Goal: Book appointment/travel/reservation

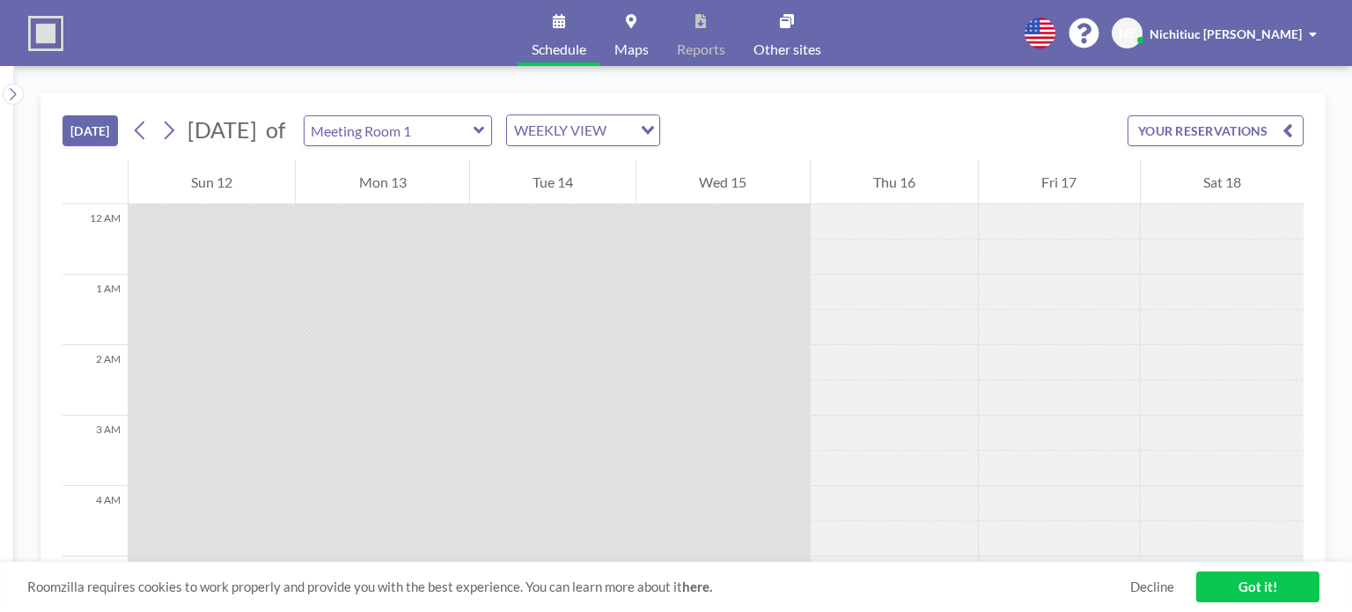
click at [485, 137] on icon at bounding box center [479, 130] width 11 height 18
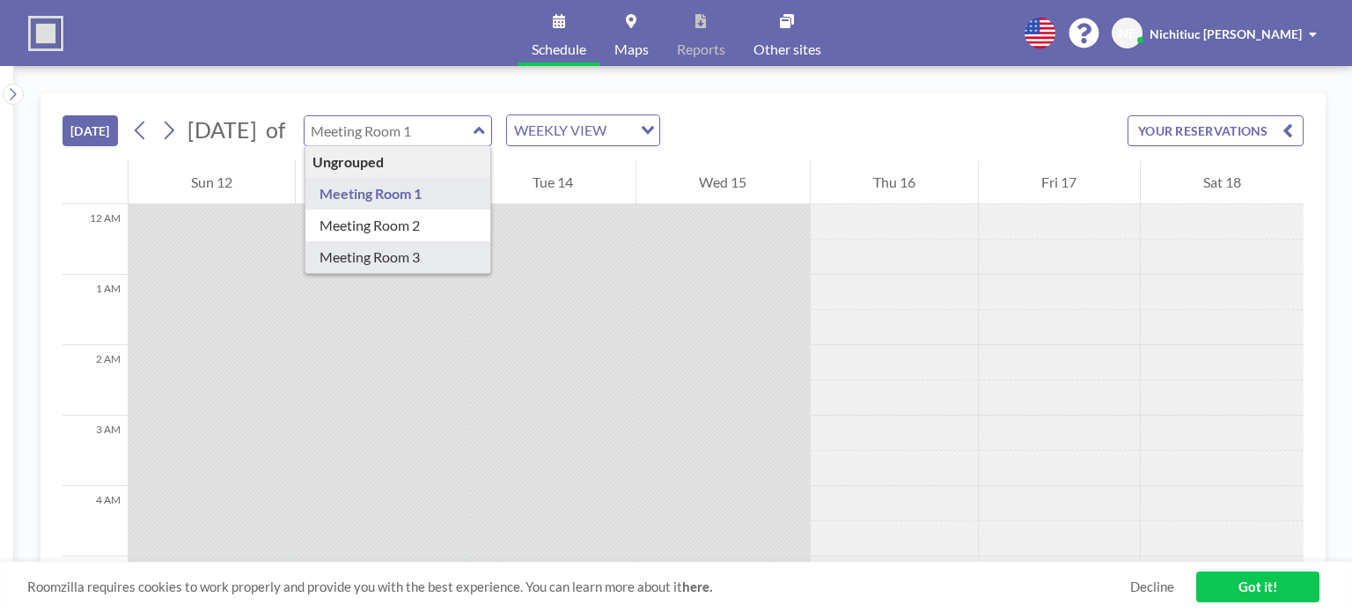
type input "Meeting Room 3"
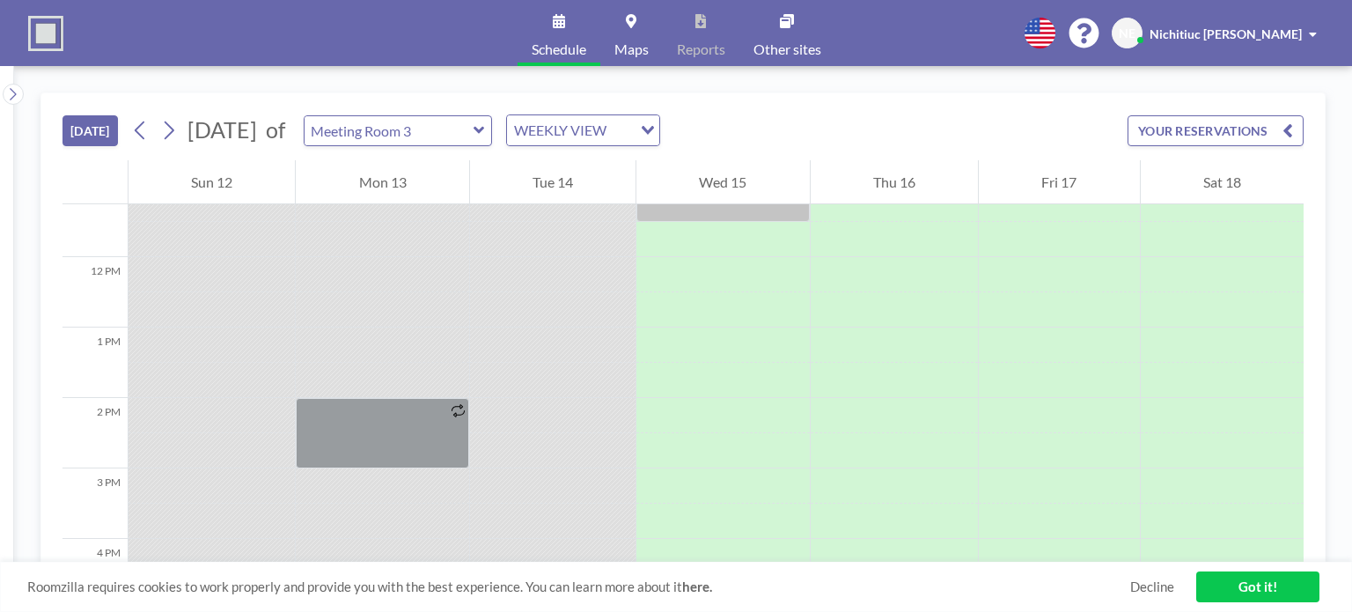
scroll to position [616, 0]
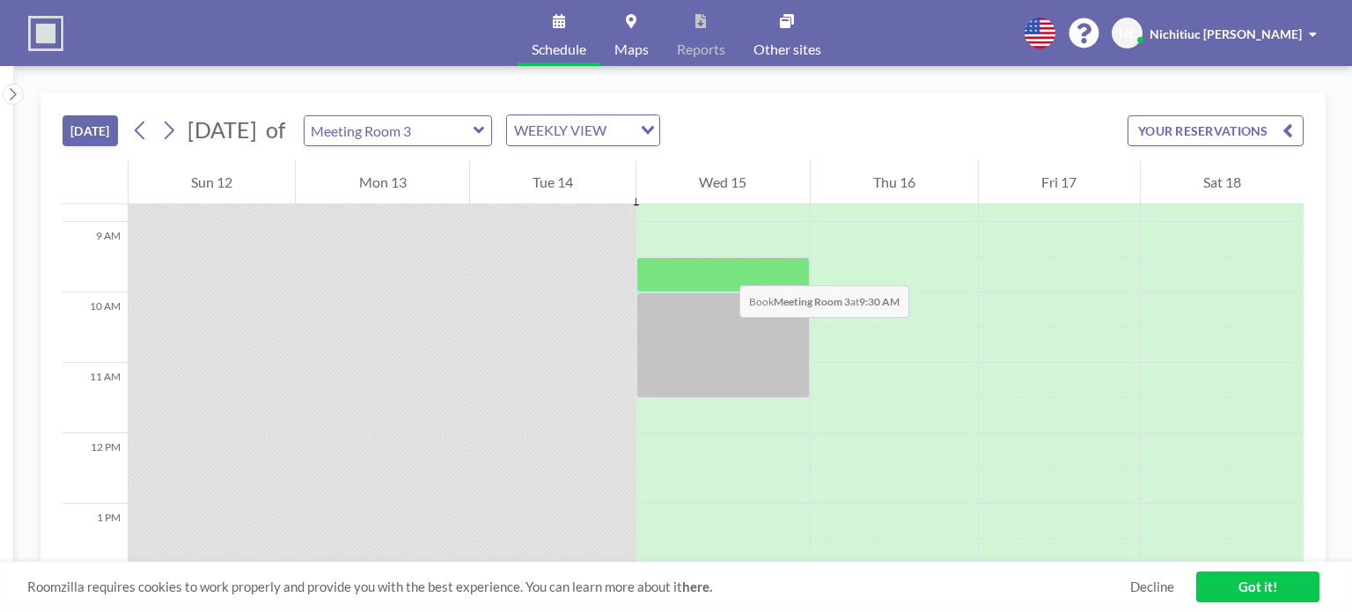
click at [722, 268] on div at bounding box center [722, 274] width 173 height 35
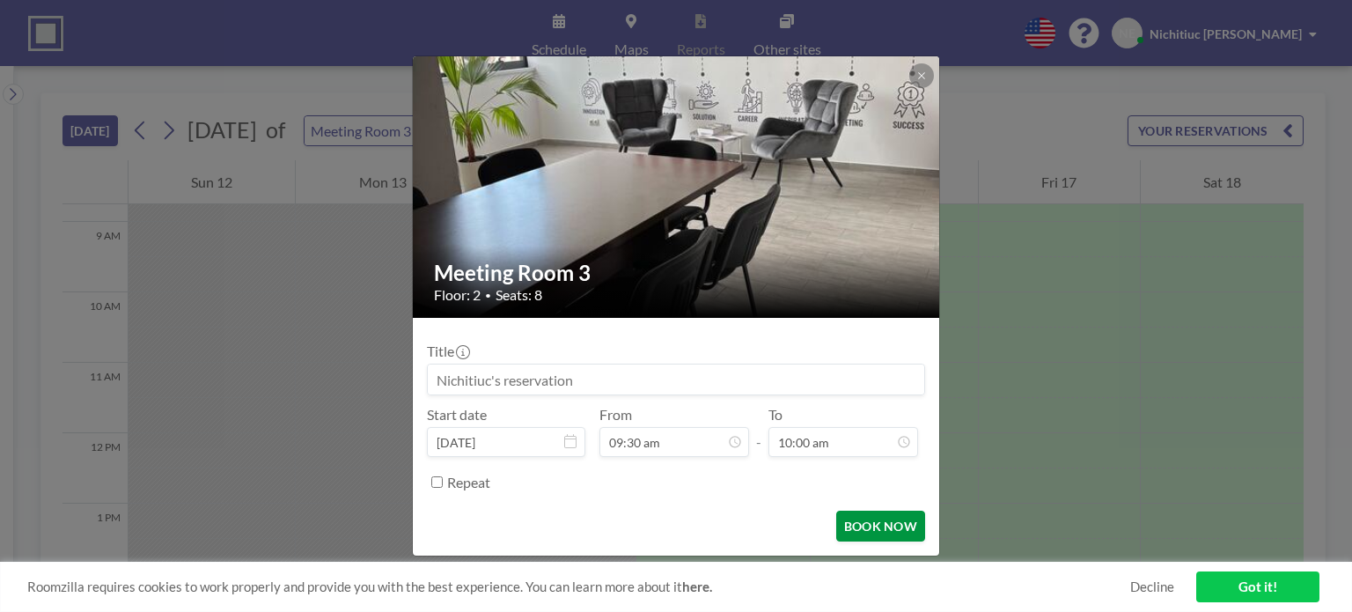
scroll to position [627, 0]
click at [893, 520] on button "BOOK NOW" at bounding box center [880, 526] width 89 height 31
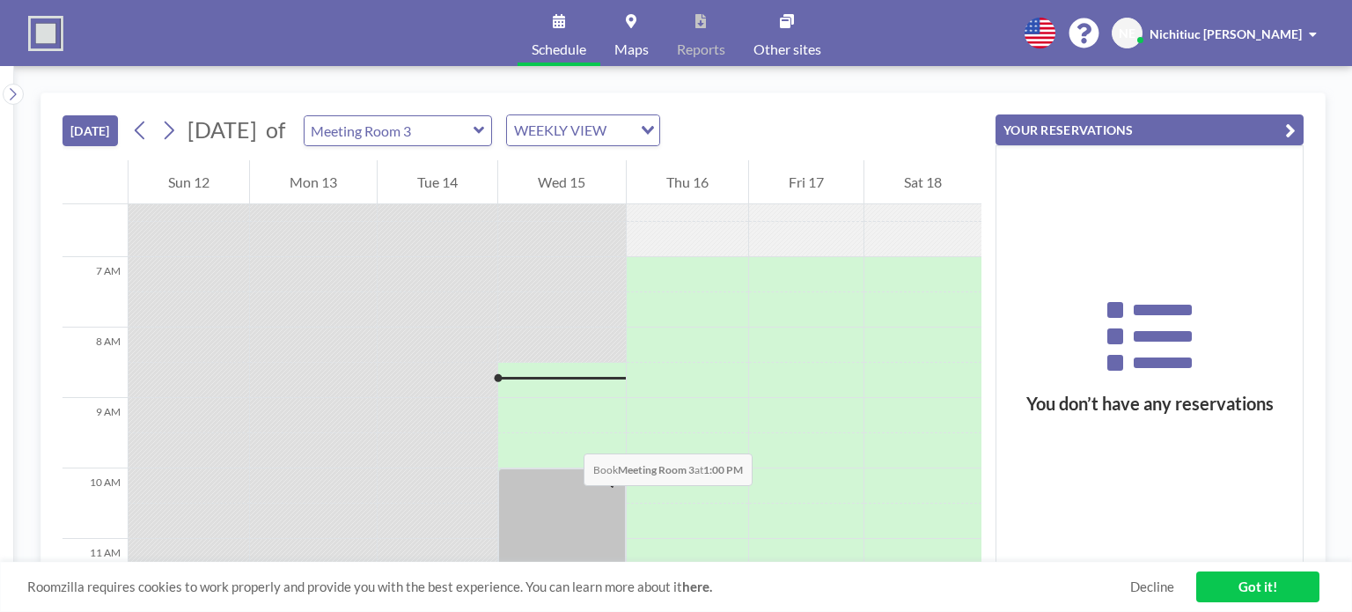
scroll to position [704, 0]
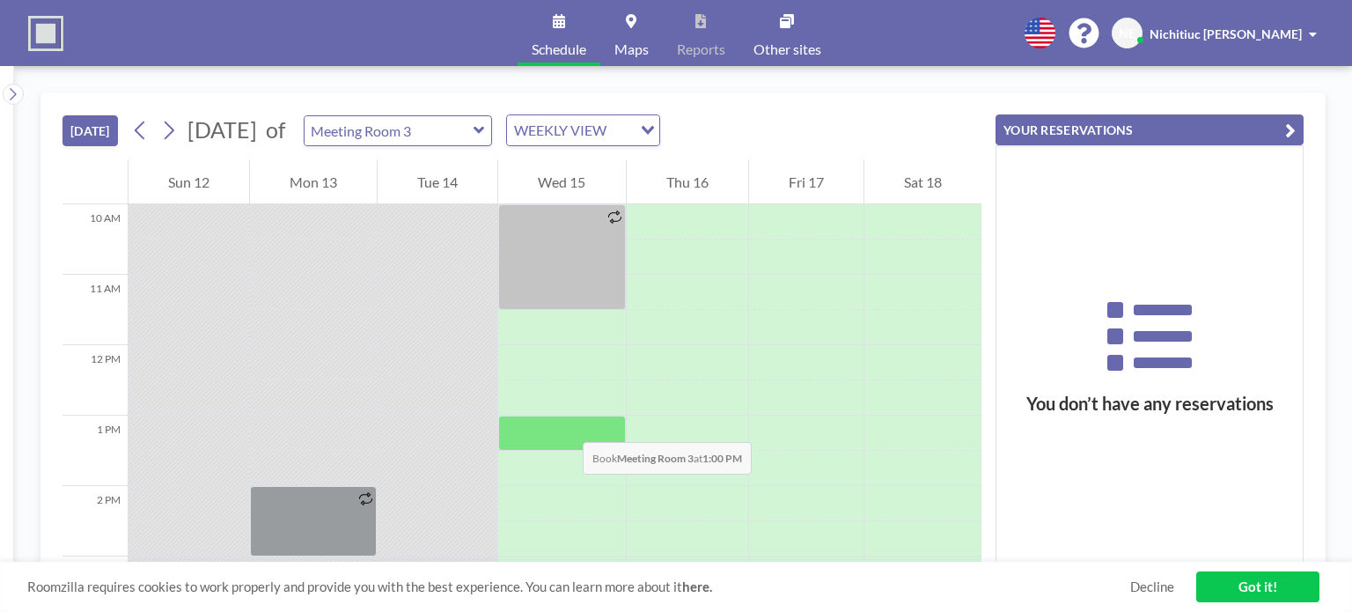
click at [565, 424] on div at bounding box center [561, 432] width 127 height 35
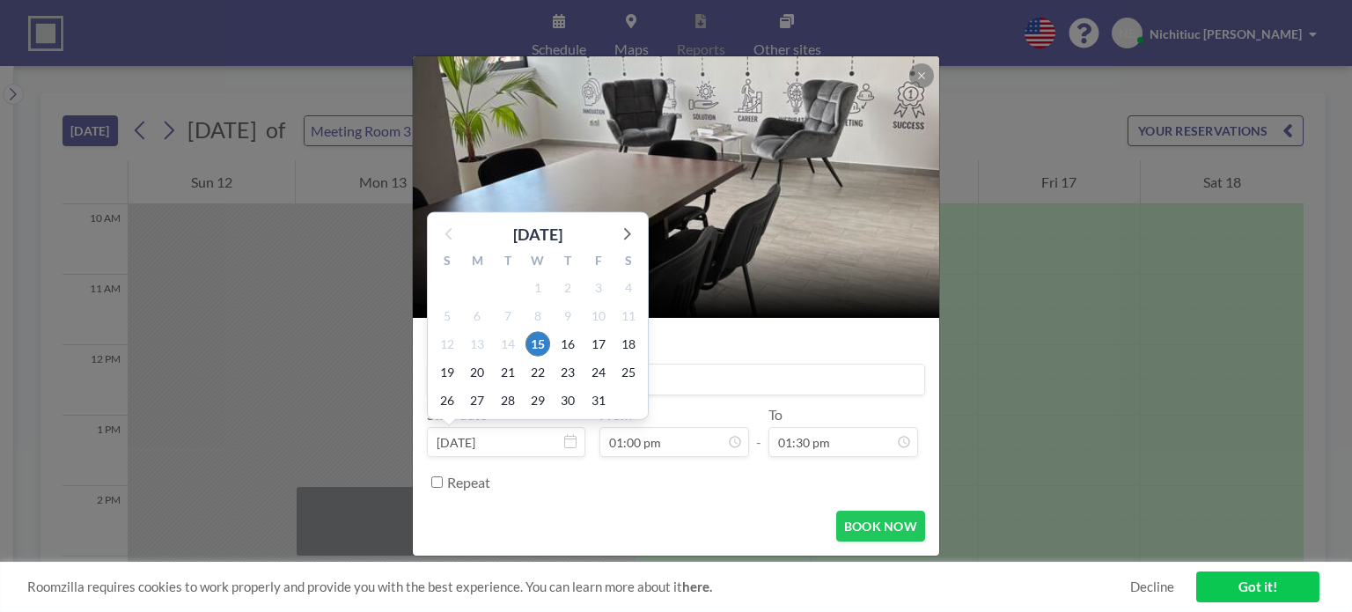
scroll to position [250, 0]
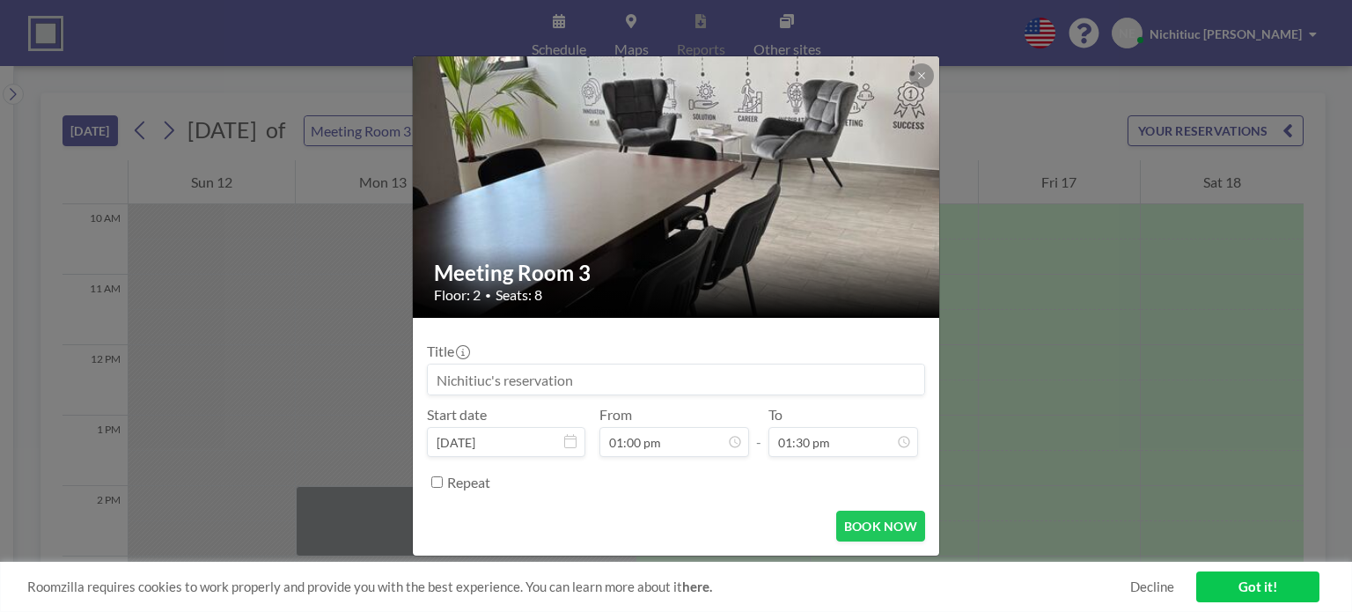
click at [912, 84] on div at bounding box center [921, 75] width 25 height 25
click at [916, 76] on icon at bounding box center [921, 75] width 11 height 11
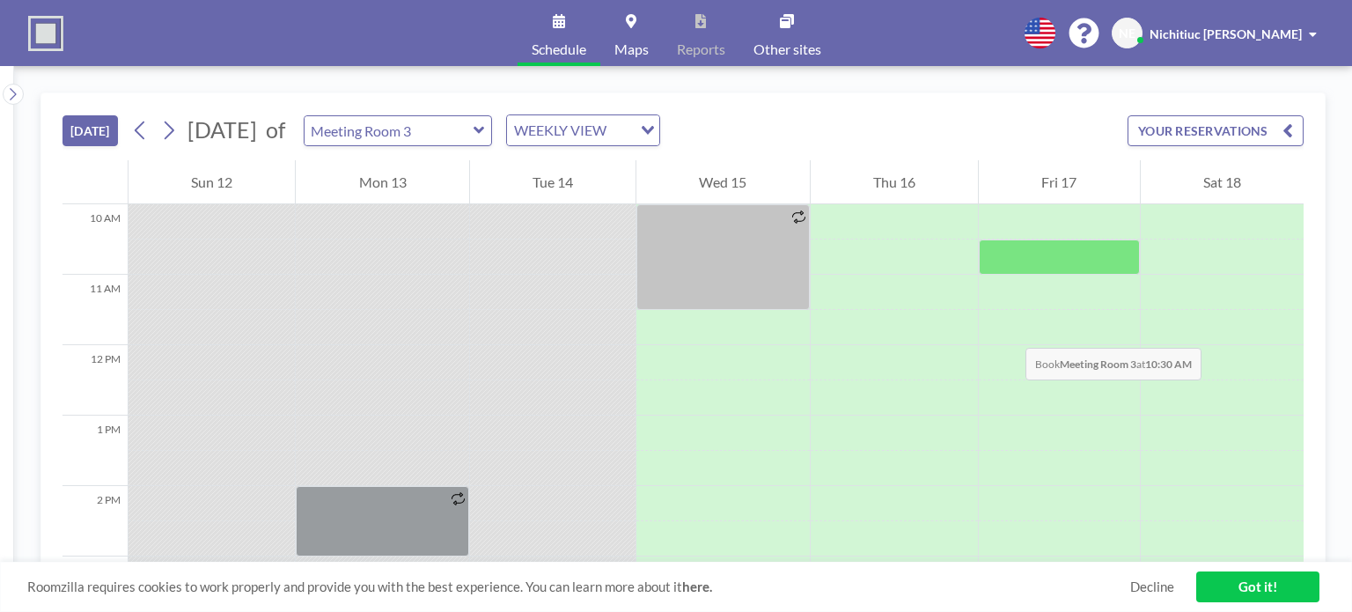
scroll to position [528, 0]
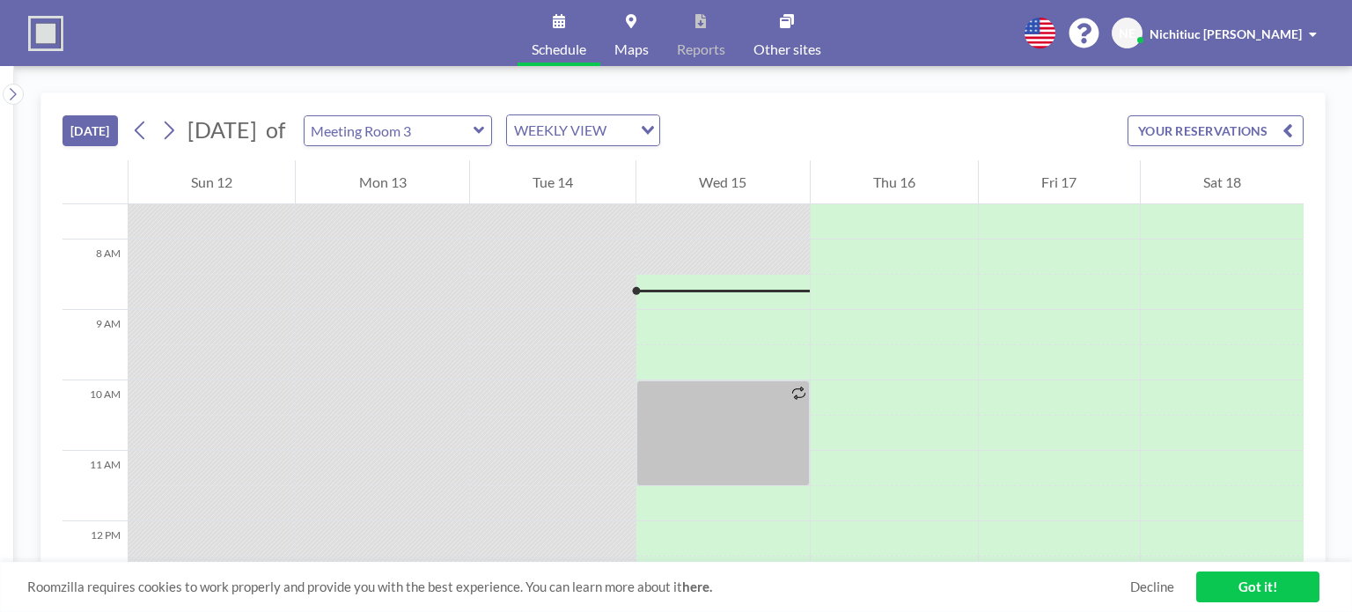
click at [484, 130] on icon at bounding box center [479, 130] width 11 height 7
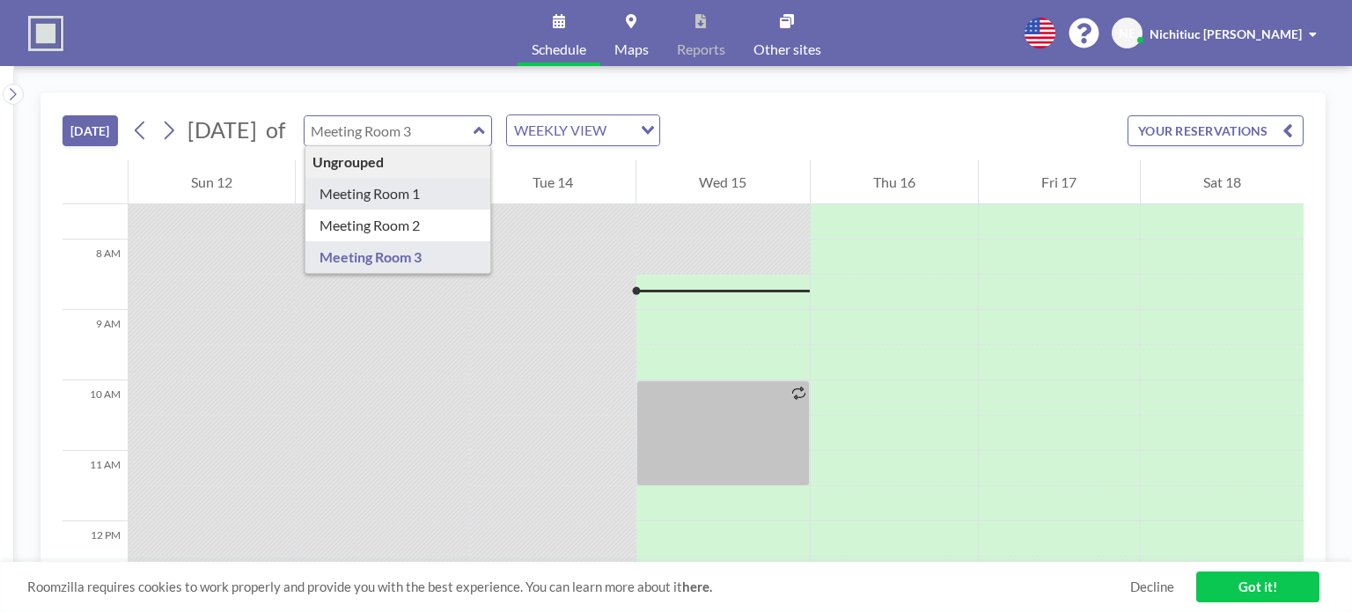
type input "Meeting Room 1"
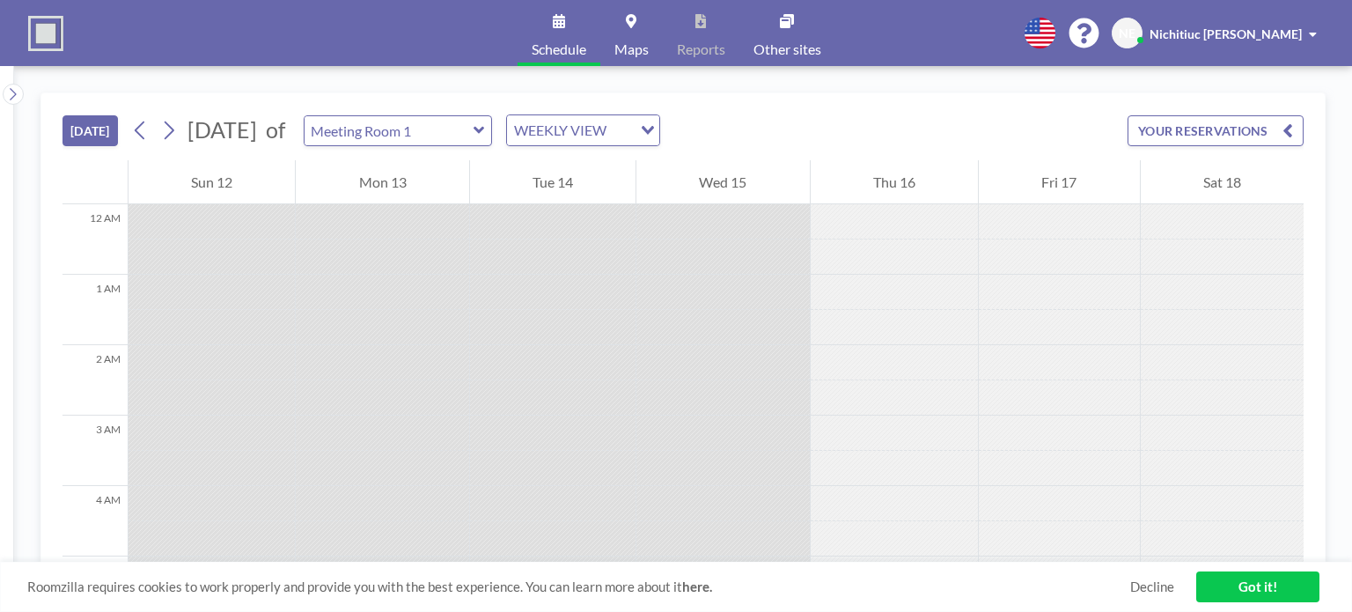
click at [485, 130] on icon at bounding box center [479, 130] width 11 height 18
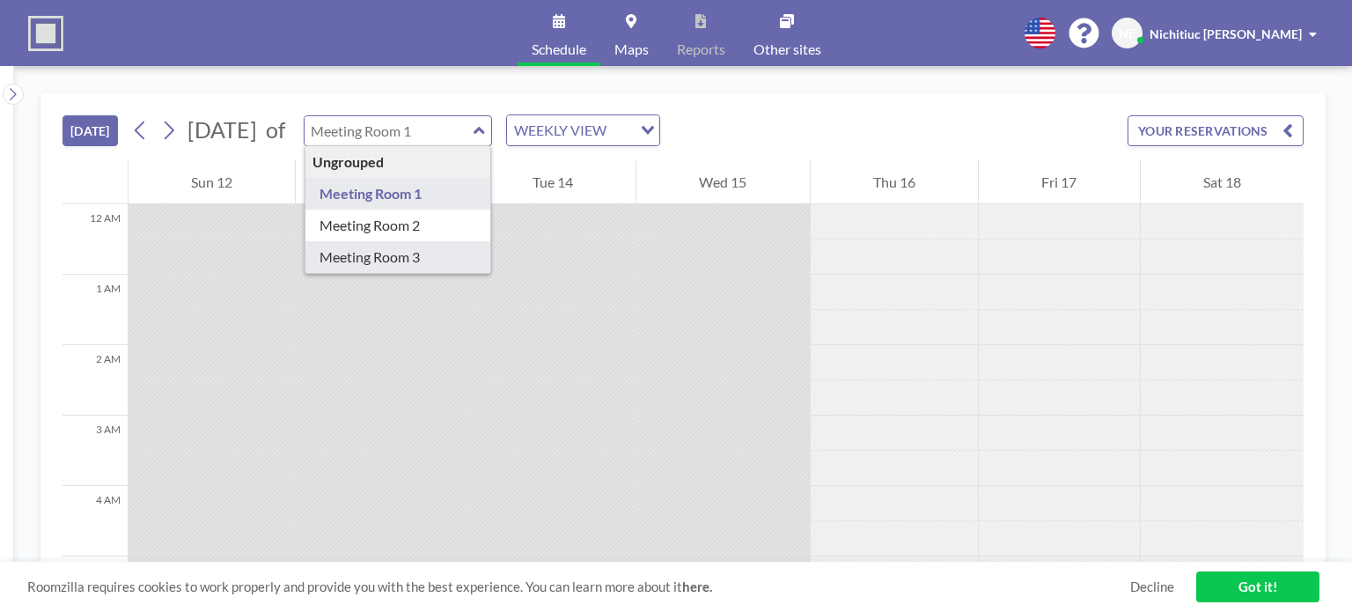
type input "Meeting Room 3"
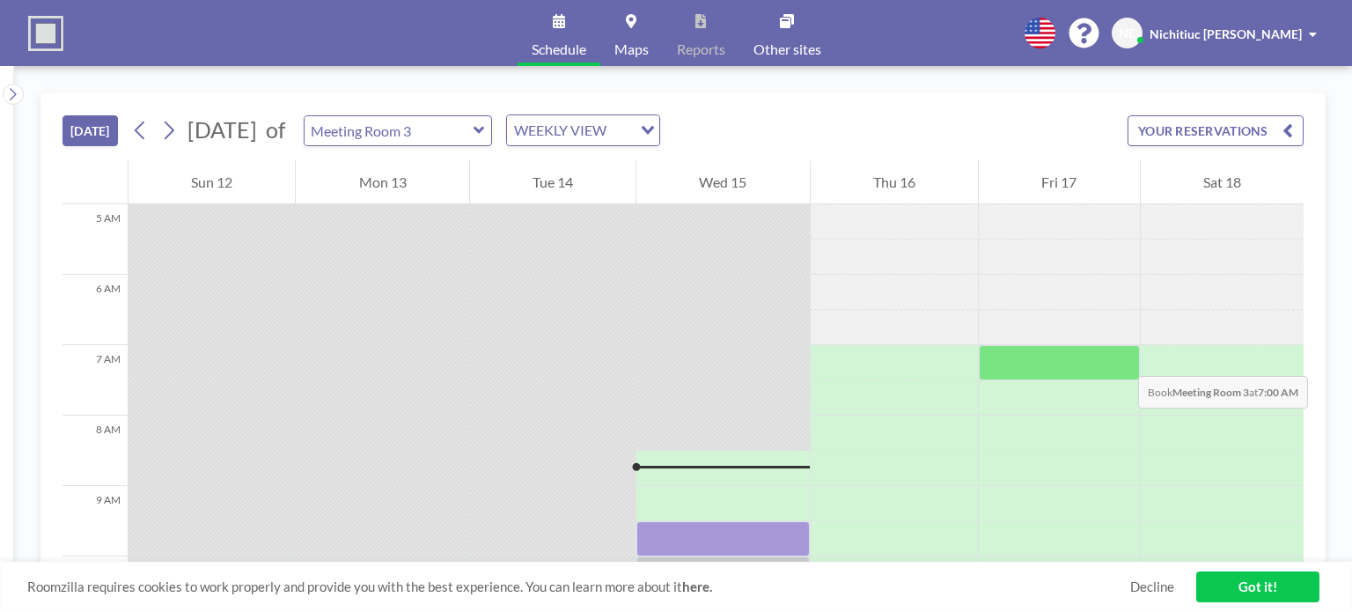
scroll to position [616, 0]
